Goal: Check status

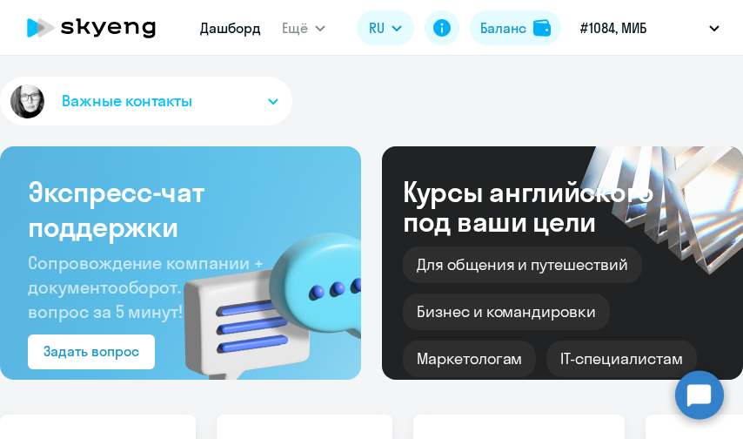
select select "30"
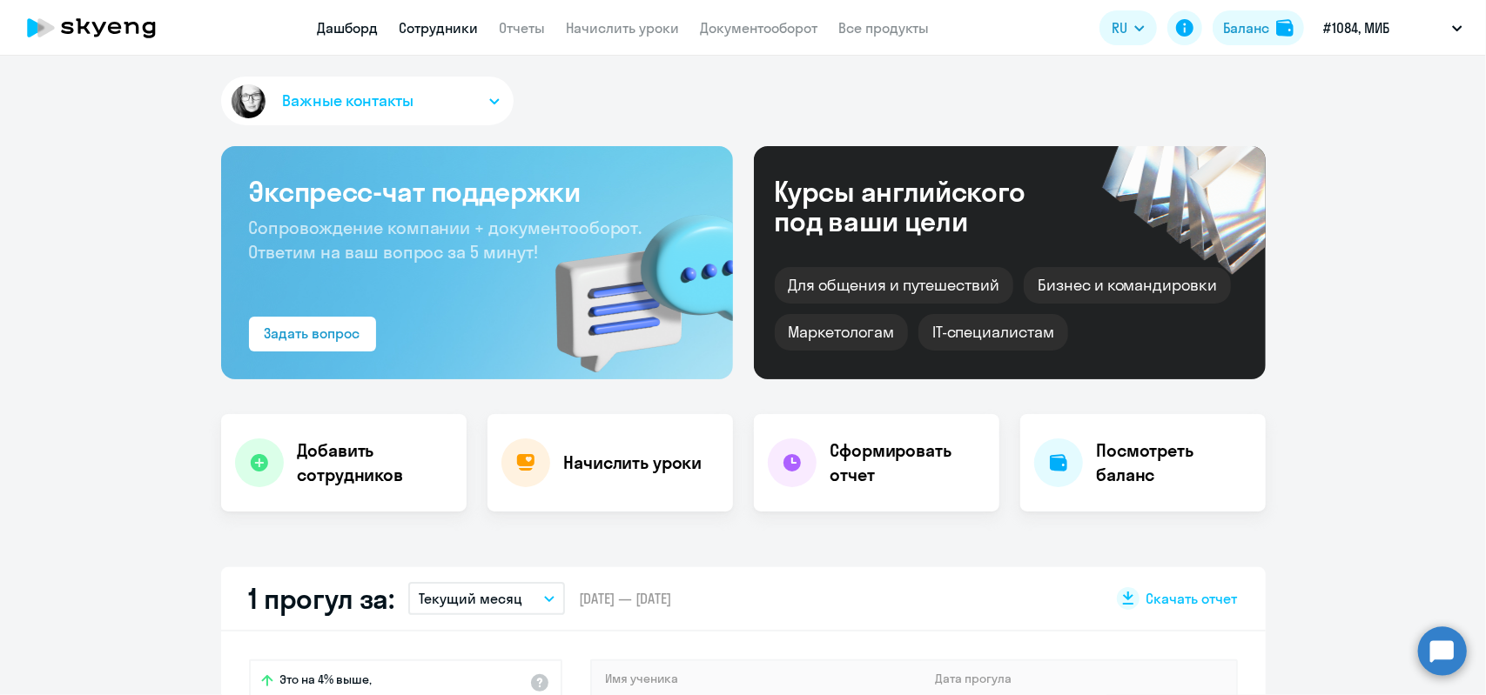
select select "30"
